Goal: Information Seeking & Learning: Learn about a topic

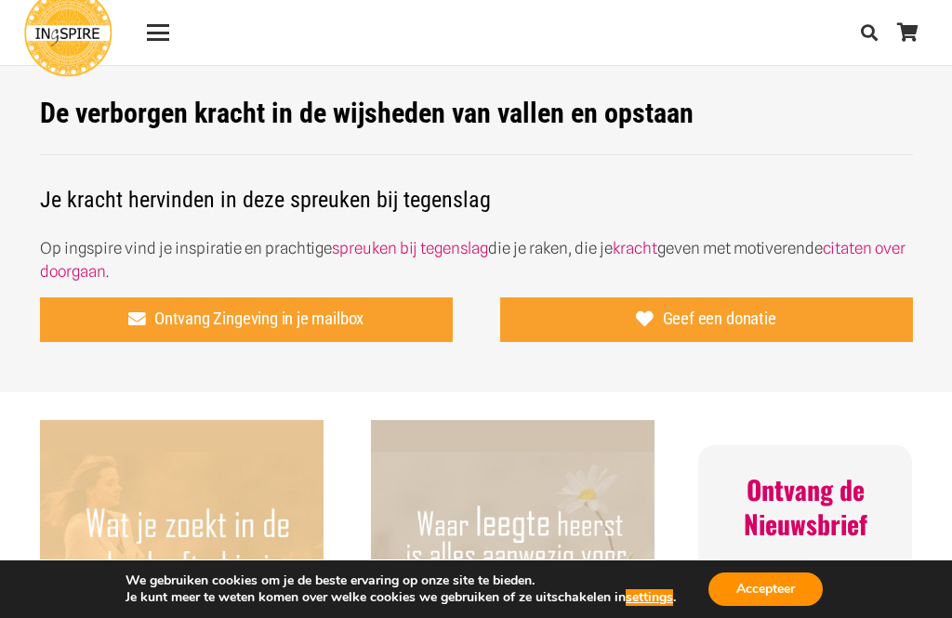
click at [761, 575] on button "Accepteer" at bounding box center [766, 589] width 114 height 33
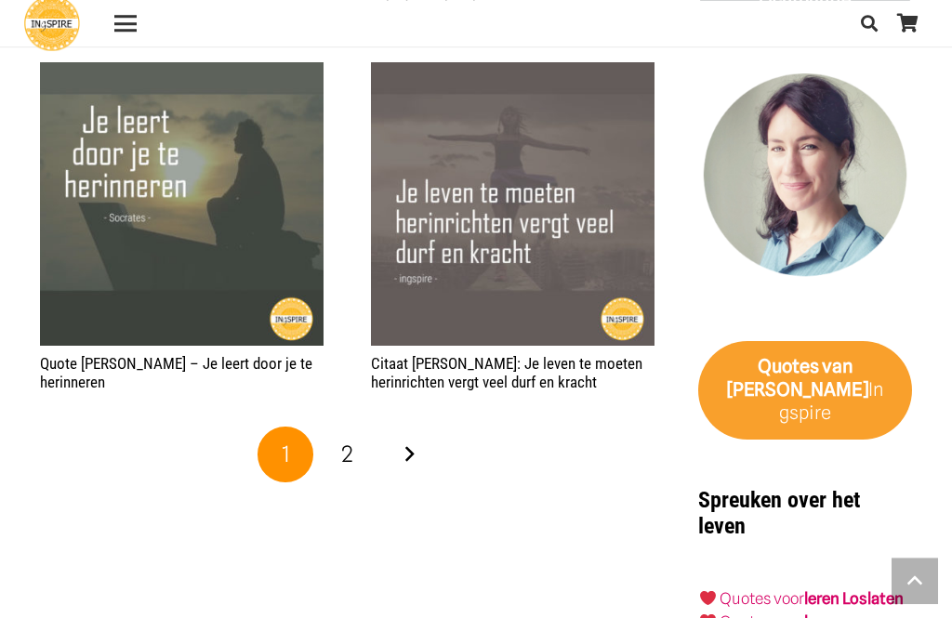
scroll to position [2263, 0]
click at [348, 458] on span "2" at bounding box center [347, 454] width 12 height 27
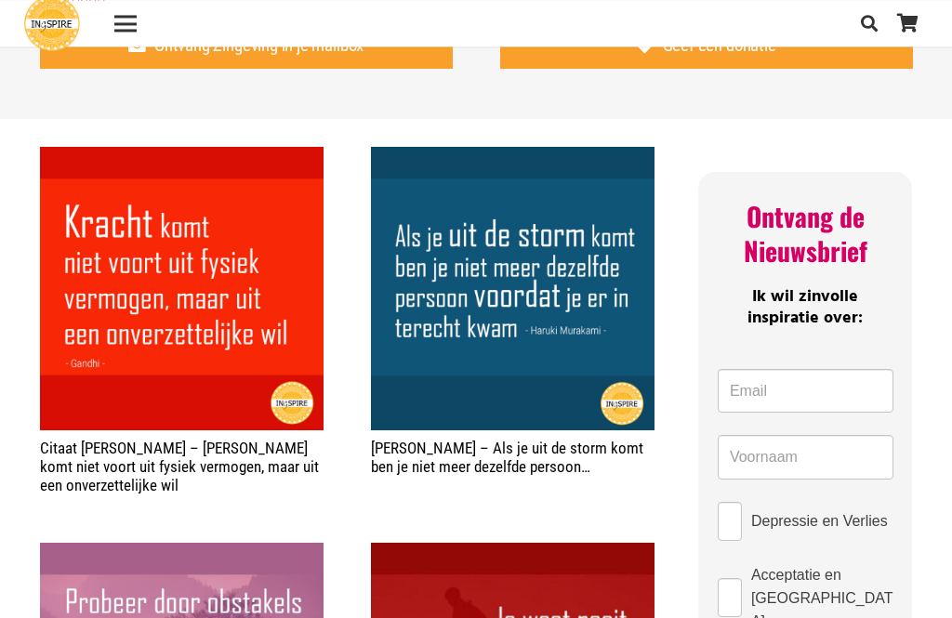
scroll to position [272, 0]
